Goal: Information Seeking & Learning: Compare options

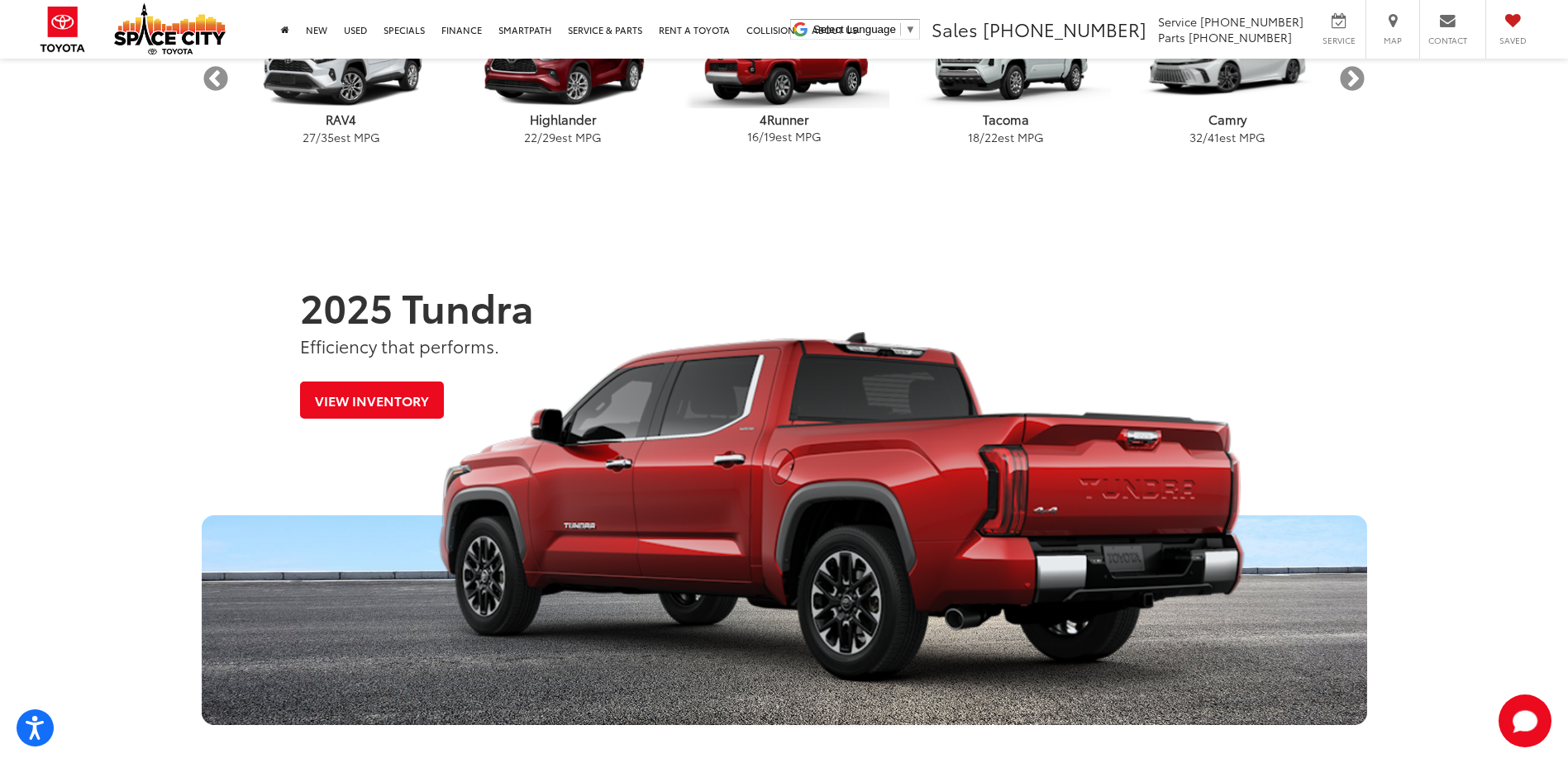
scroll to position [744, 0]
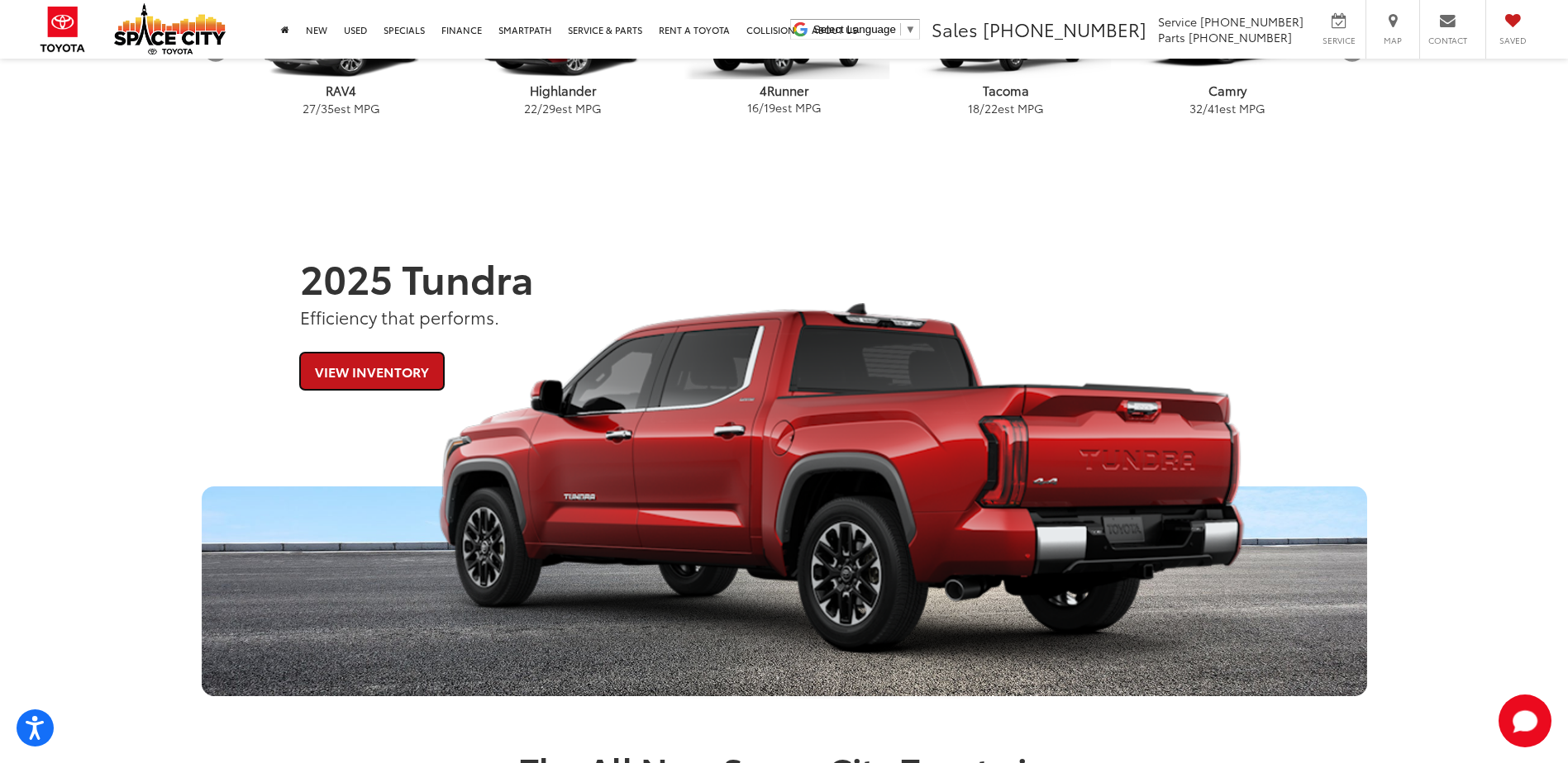
click at [362, 372] on link "View Inventory" at bounding box center [371, 371] width 144 height 37
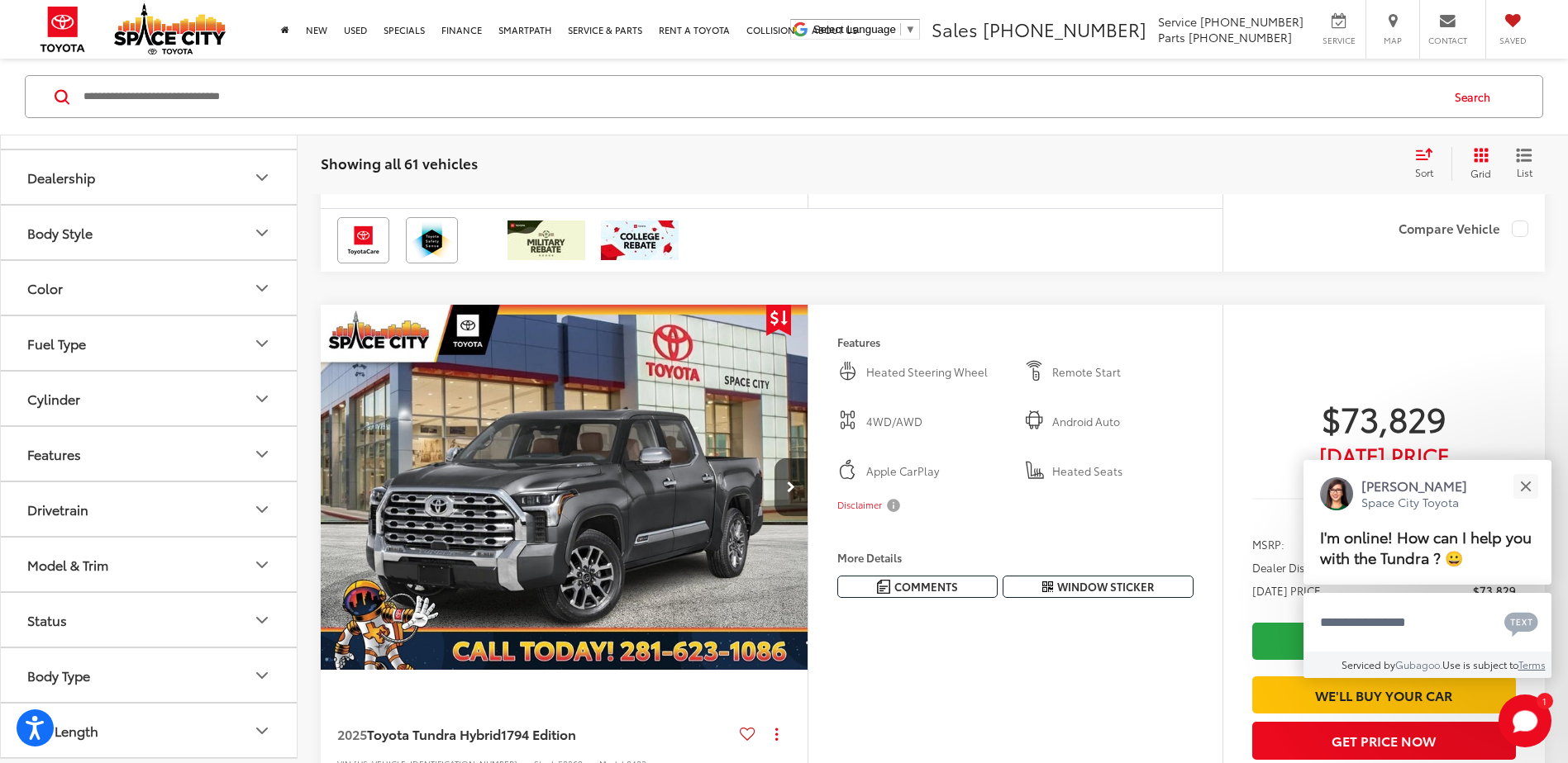
scroll to position [5288, 0]
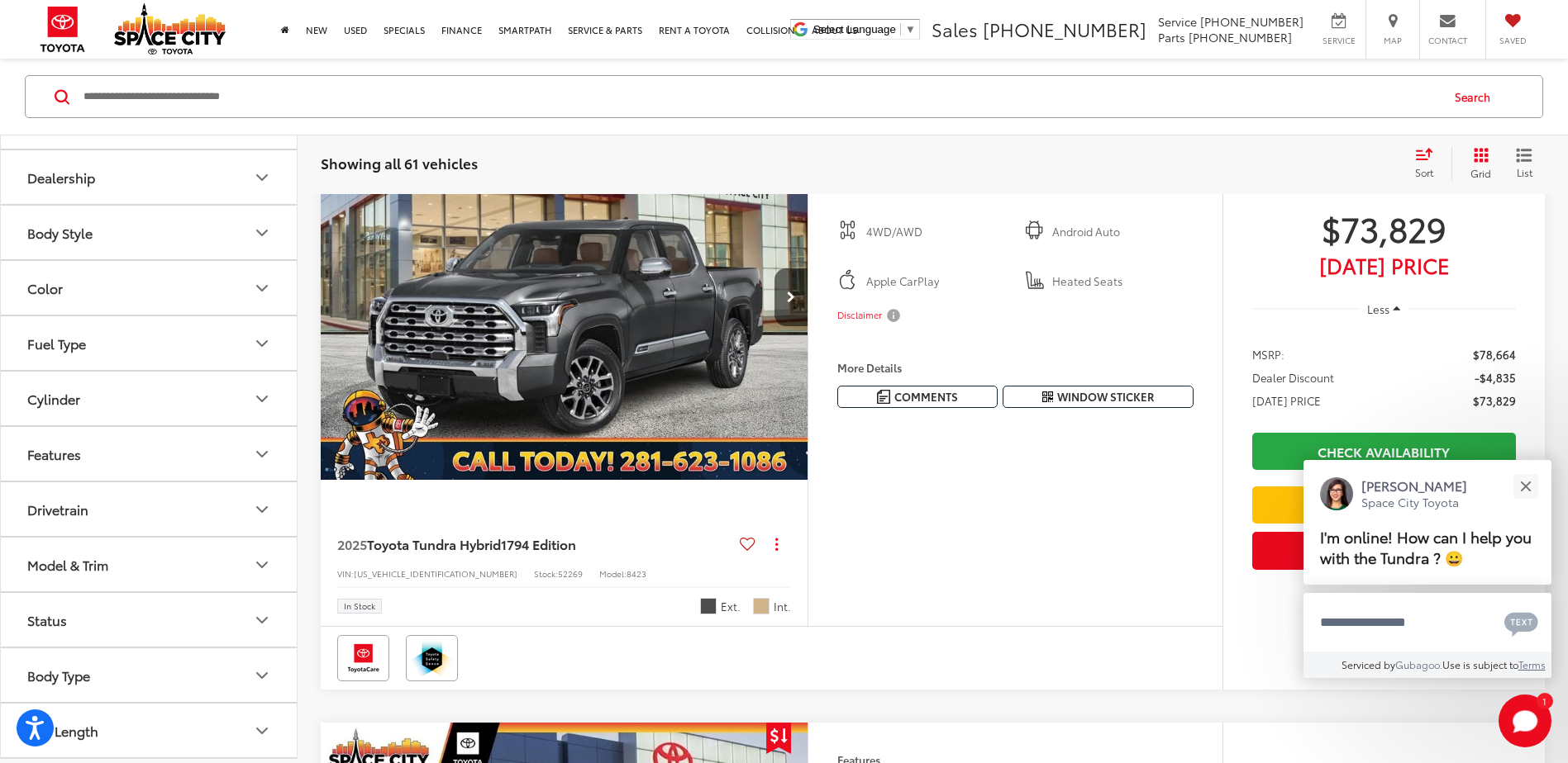
click at [37, 290] on div "Color" at bounding box center [45, 288] width 35 height 15
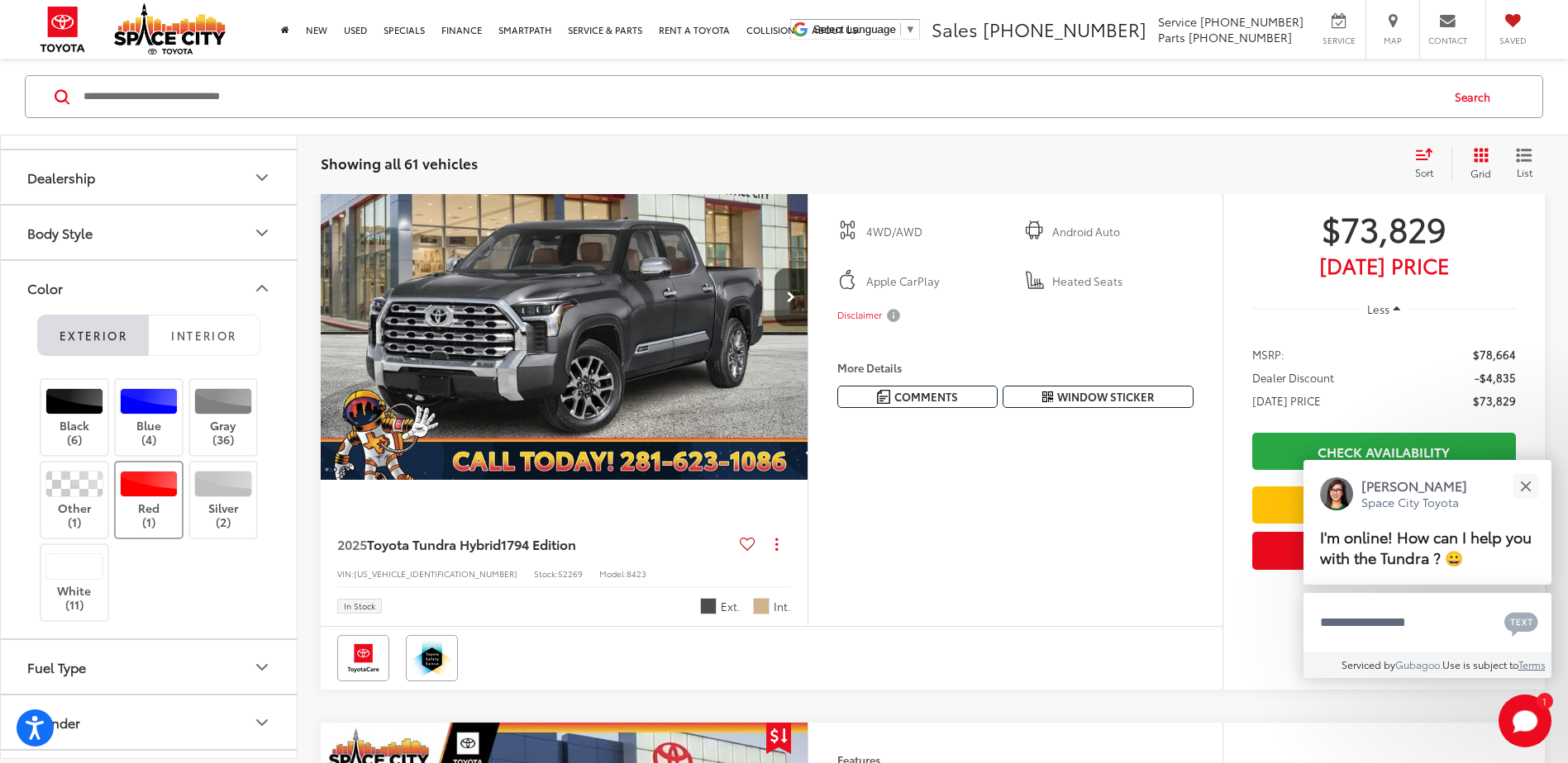
click at [158, 497] on label "Red (1)" at bounding box center [149, 501] width 67 height 59
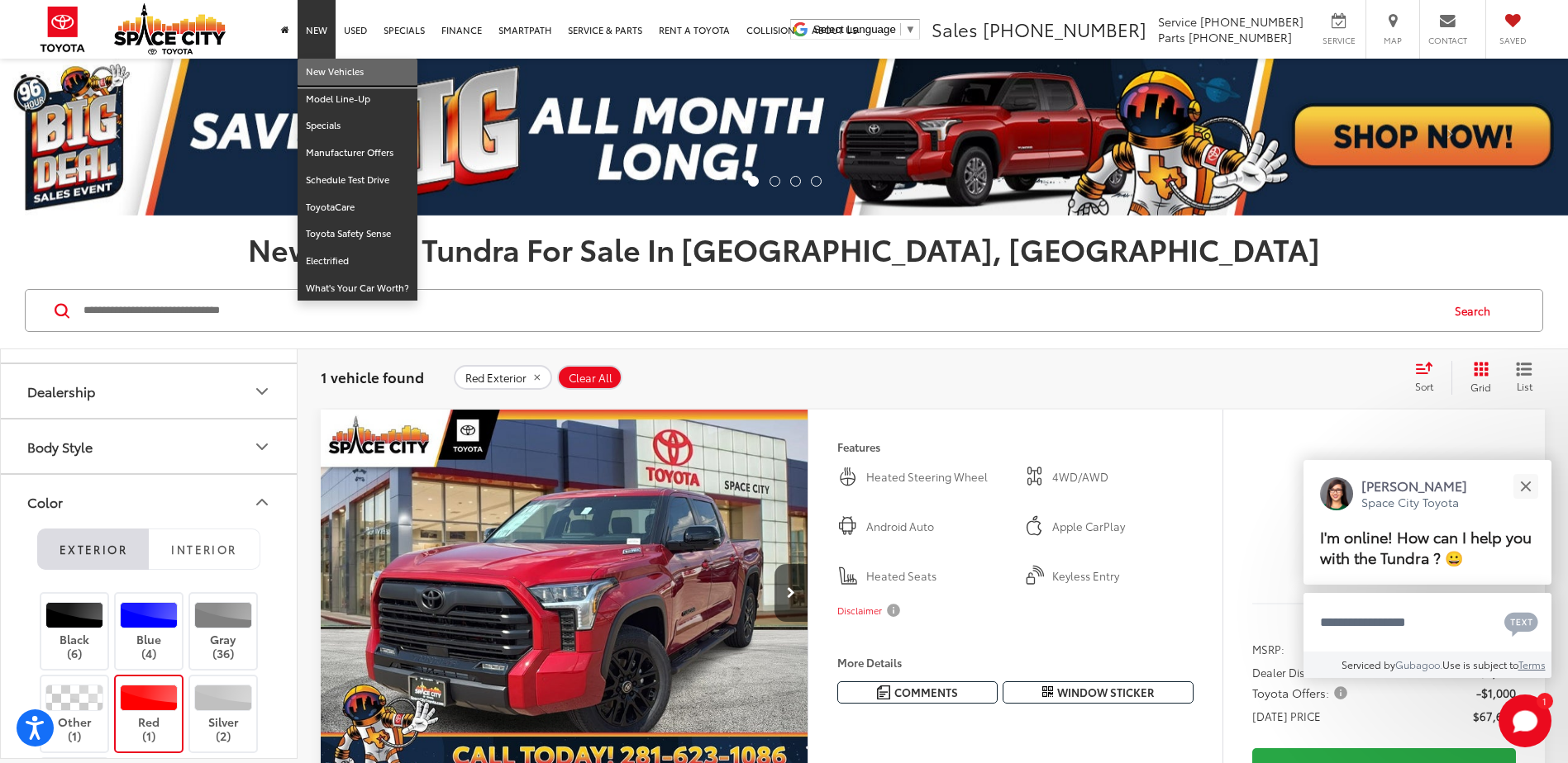
click at [333, 66] on link "New Vehicles" at bounding box center [358, 72] width 120 height 28
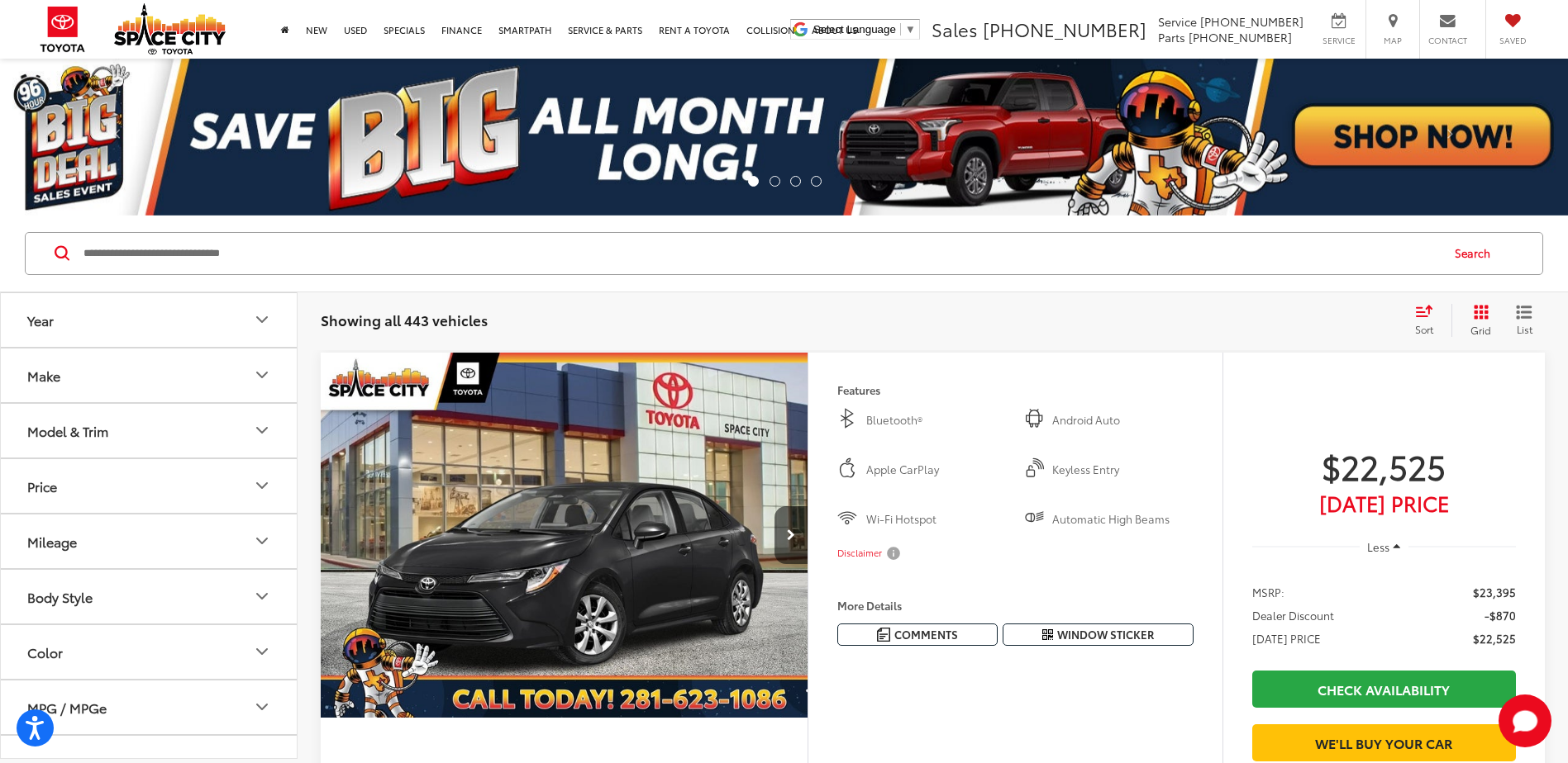
click at [99, 435] on div "Model & Trim" at bounding box center [68, 430] width 81 height 15
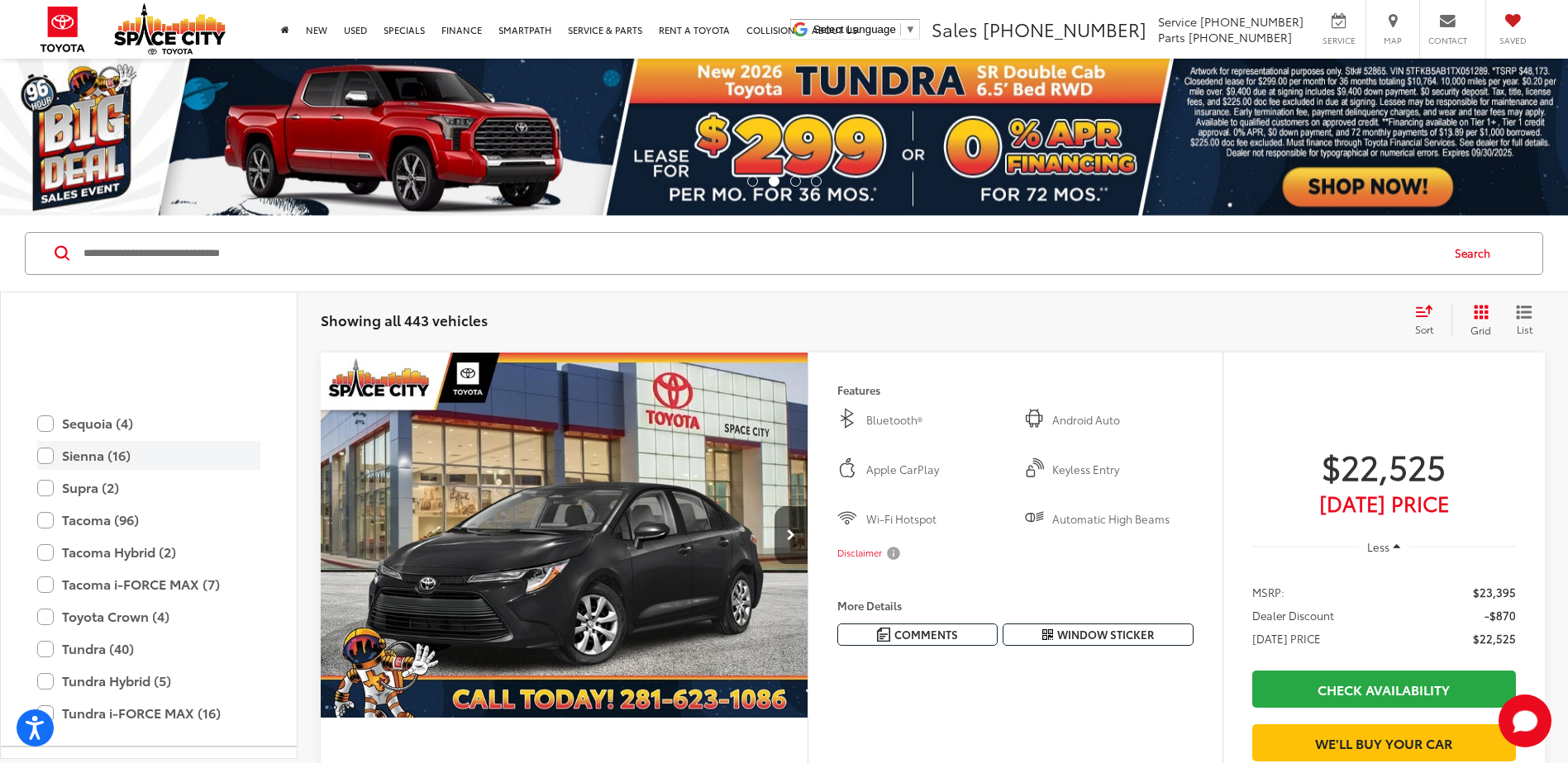
scroll to position [816, 0]
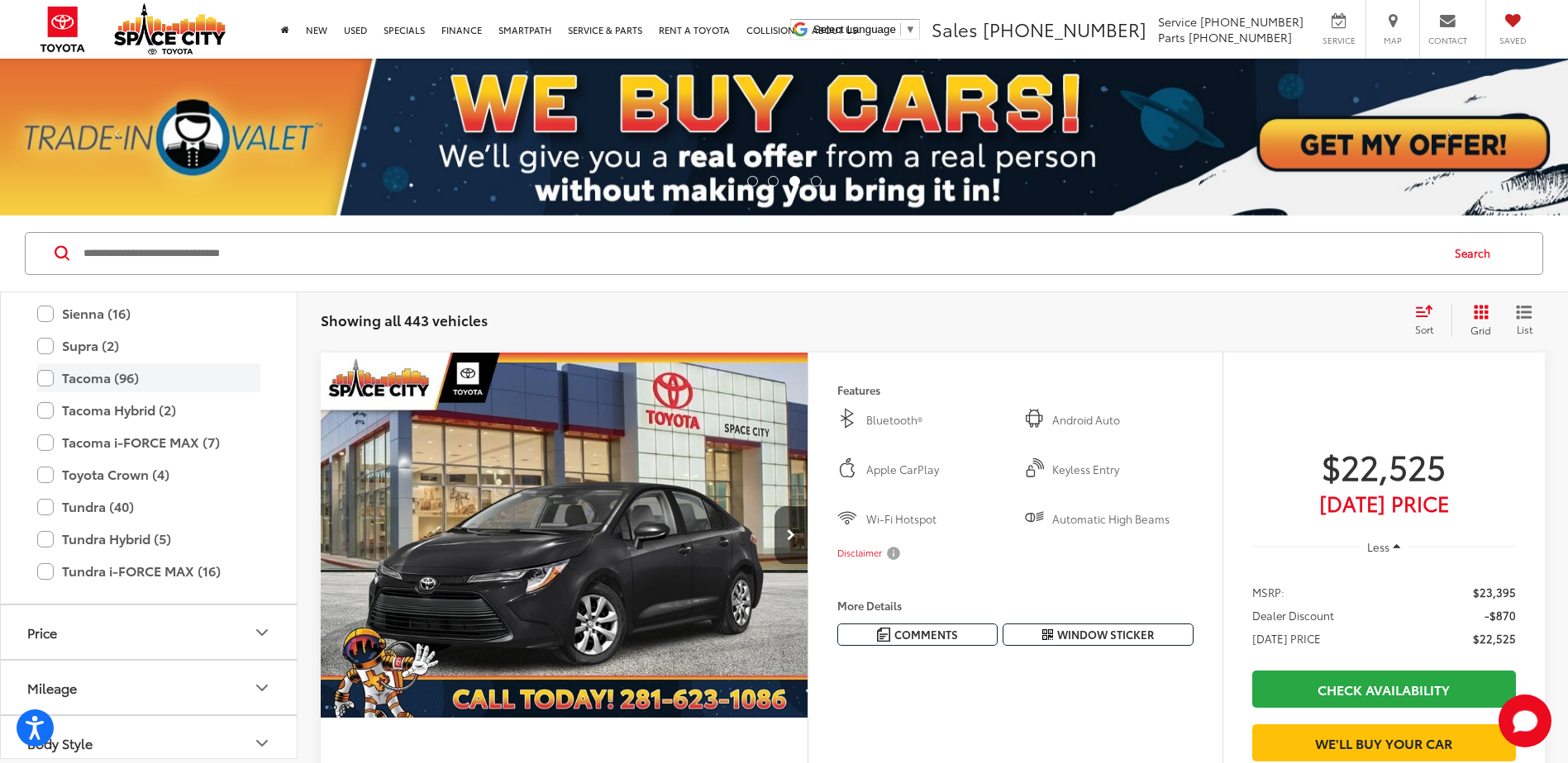
click at [55, 382] on label "Tacoma (96)" at bounding box center [149, 378] width 223 height 29
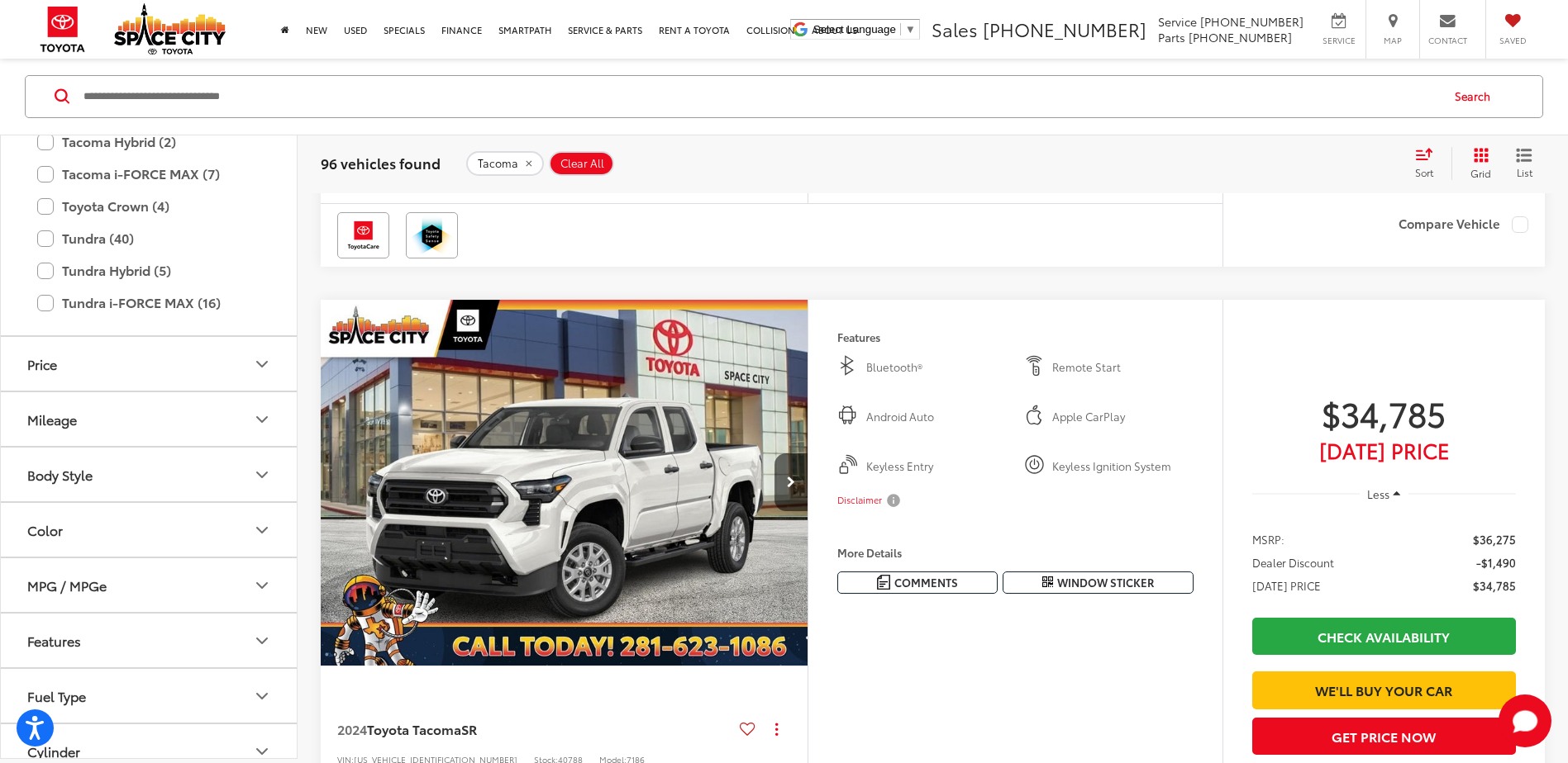
scroll to position [1003, 0]
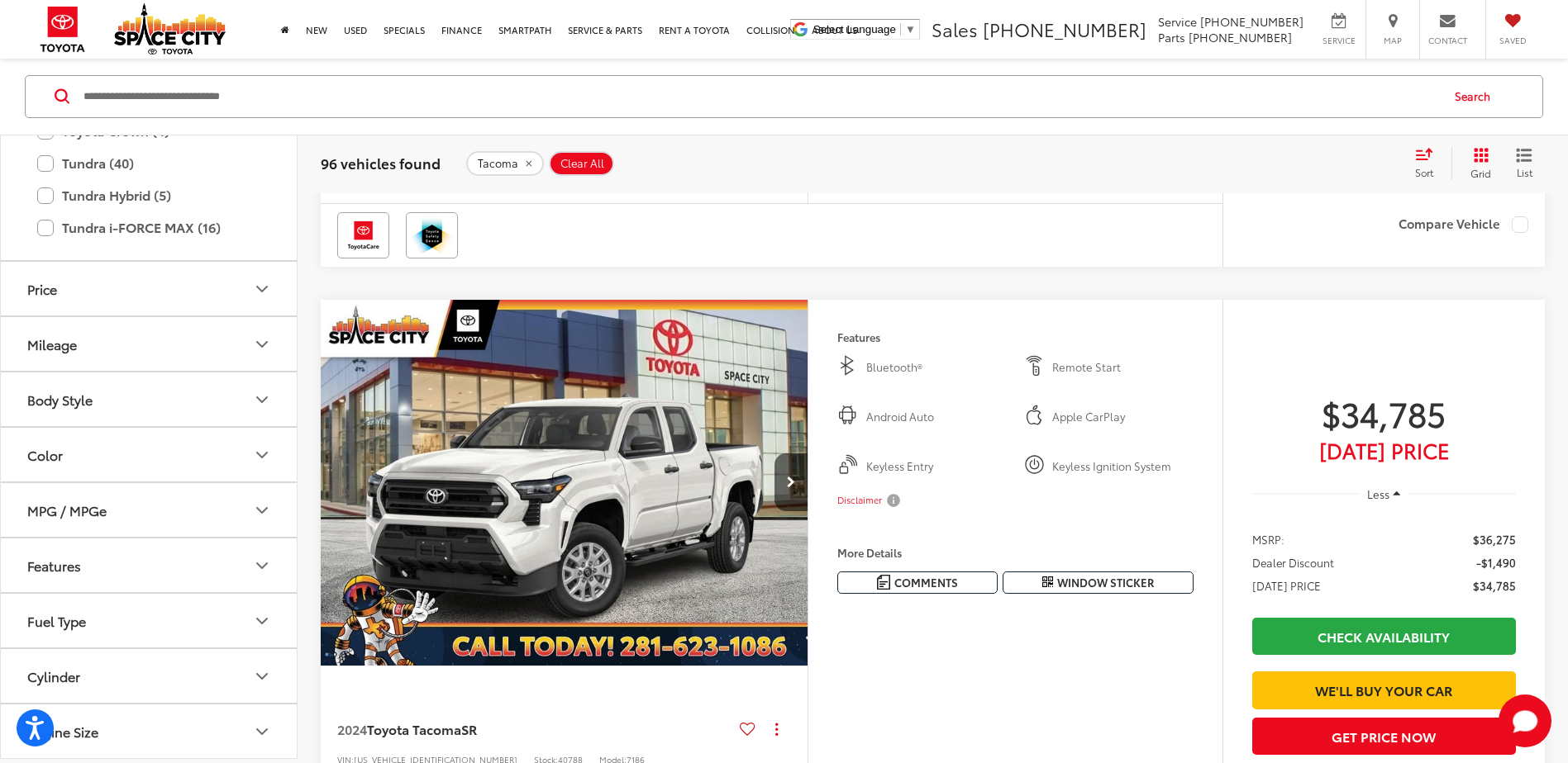
click at [28, 464] on div "Color" at bounding box center [45, 455] width 35 height 15
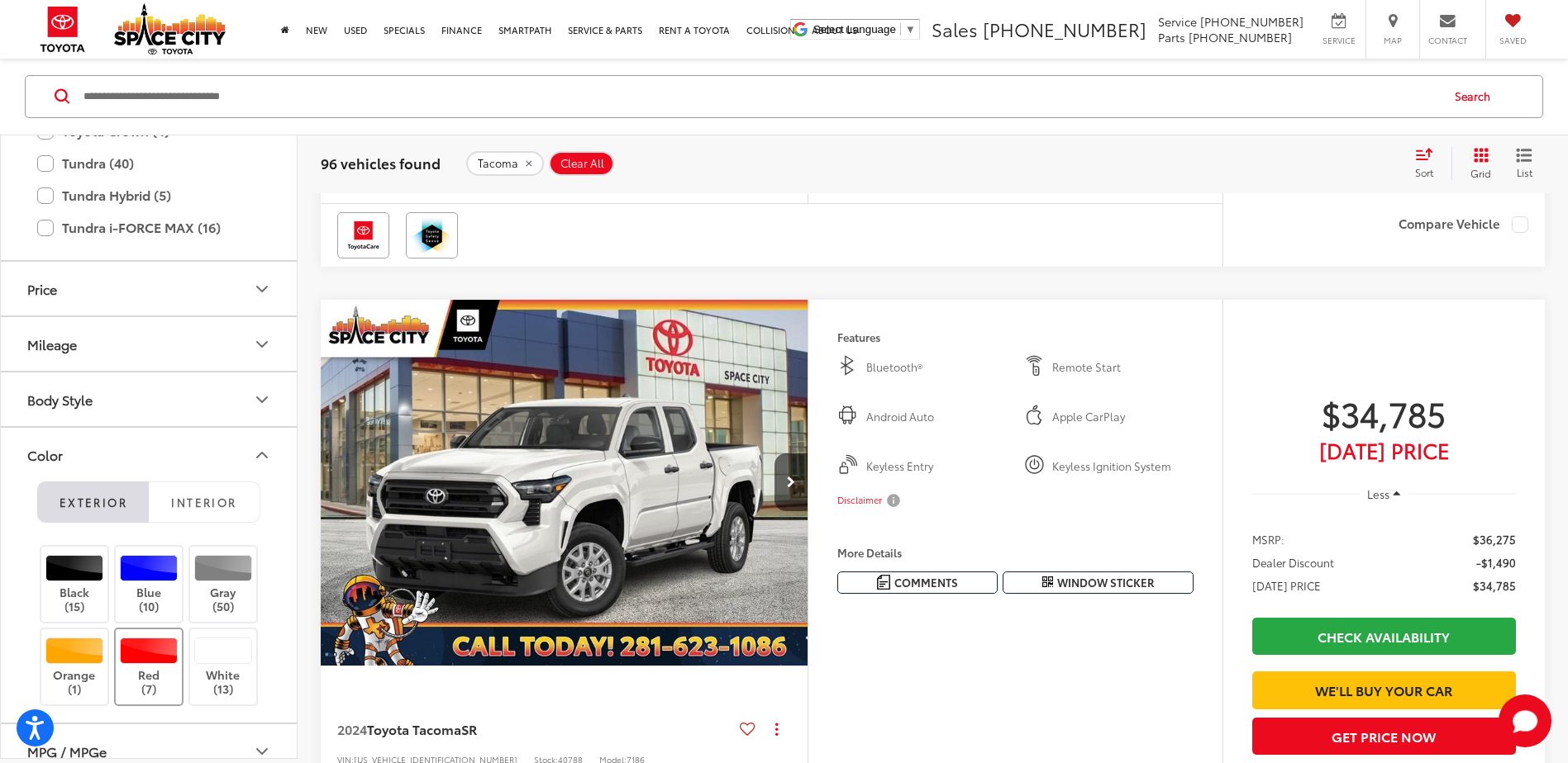
click at [143, 647] on div at bounding box center [150, 651] width 59 height 27
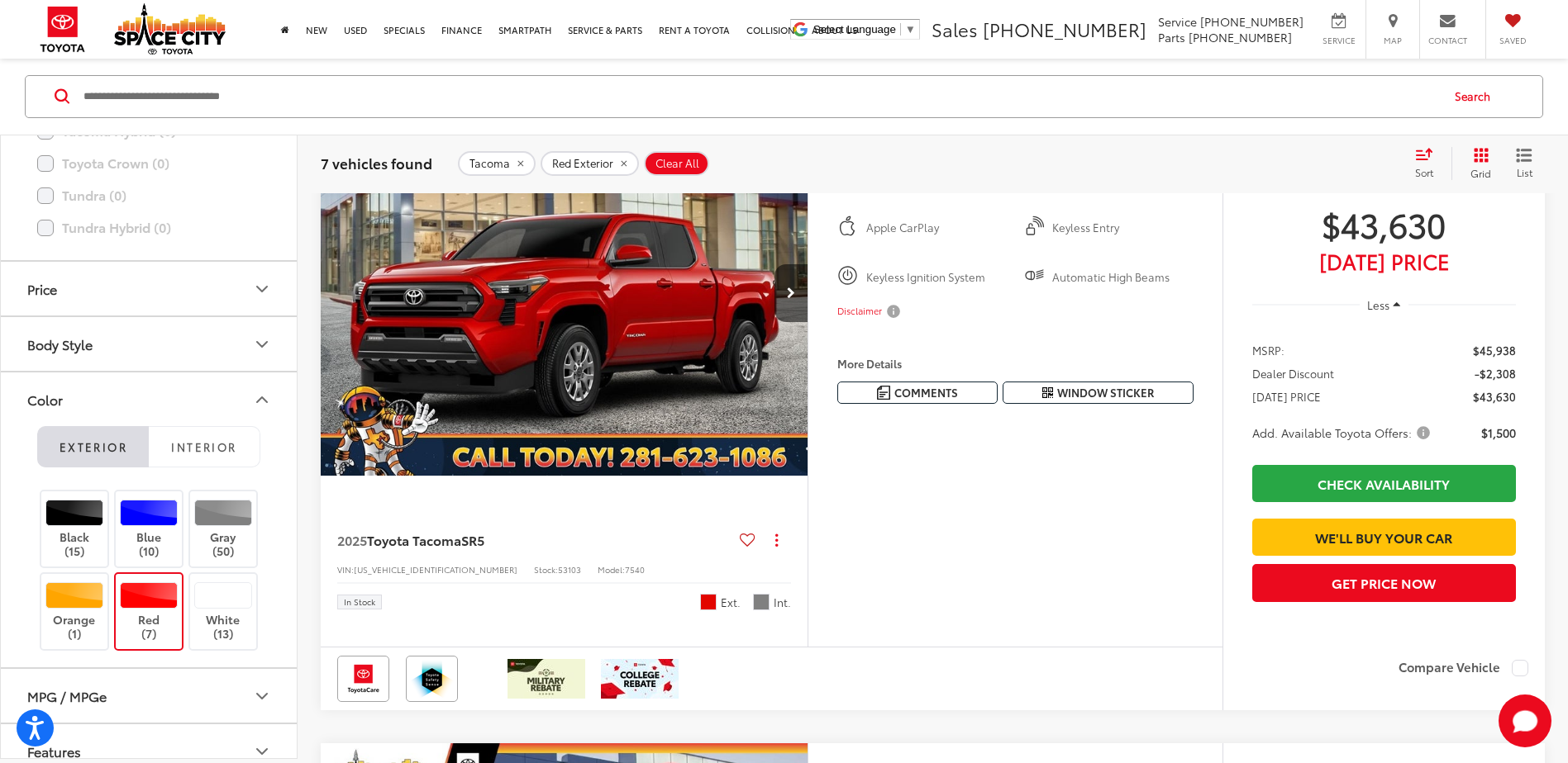
scroll to position [413, 0]
